Goal: Transaction & Acquisition: Download file/media

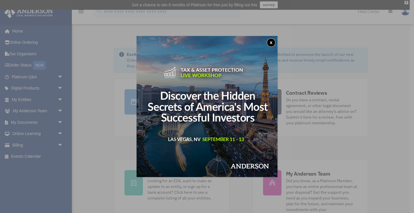
click at [271, 41] on button "x" at bounding box center [271, 42] width 9 height 9
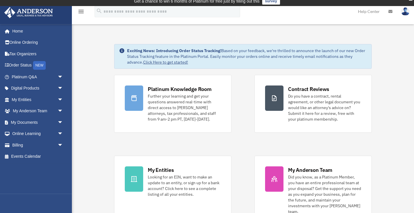
scroll to position [4, 0]
click at [61, 133] on span "arrow_drop_down" at bounding box center [62, 134] width 11 height 12
click at [31, 168] on link "Resources" at bounding box center [40, 167] width 64 height 11
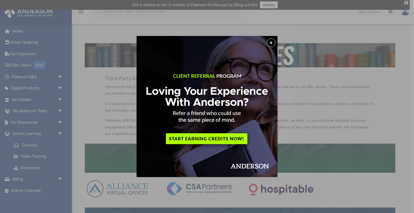
click at [270, 43] on button "x" at bounding box center [271, 42] width 9 height 9
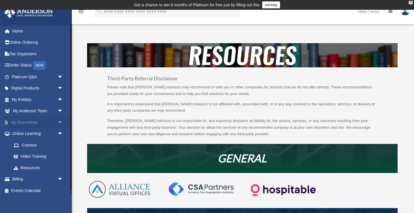
click at [61, 122] on span "arrow_drop_down" at bounding box center [62, 122] width 11 height 12
click at [36, 157] on link "Forms Library" at bounding box center [40, 156] width 64 height 11
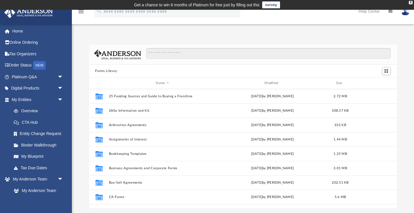
scroll to position [130, 308]
click at [186, 54] on input "Search files and folders" at bounding box center [268, 53] width 244 height 11
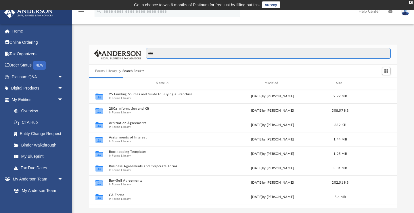
type input "****"
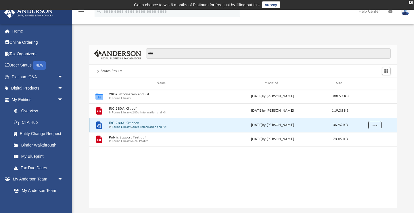
click at [376, 125] on span "More options" at bounding box center [374, 124] width 5 height 3
click at [371, 144] on li "Download" at bounding box center [369, 145] width 17 height 6
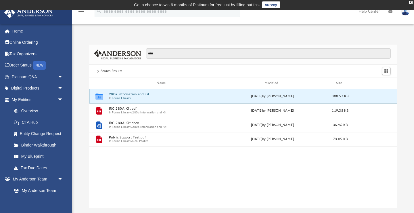
click at [119, 93] on button "280a Information and Kit" at bounding box center [162, 94] width 107 height 4
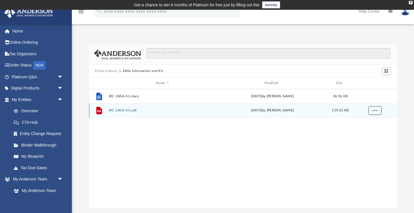
click at [373, 111] on span "More options" at bounding box center [374, 110] width 5 height 3
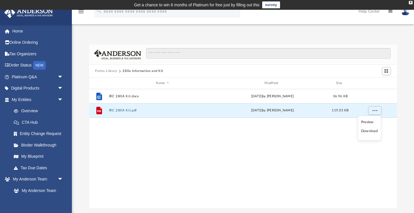
click at [372, 132] on li "Download" at bounding box center [369, 131] width 17 height 6
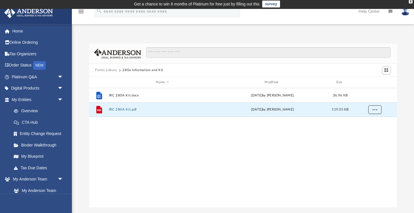
scroll to position [0, 0]
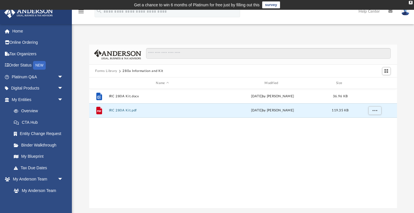
click at [404, 14] on img at bounding box center [405, 11] width 9 height 8
click at [320, 44] on div "Forms Library 280a Information and Kit Name Modified Size File IRC 280A Kit.doc…" at bounding box center [243, 120] width 342 height 176
